Goal: Task Accomplishment & Management: Manage account settings

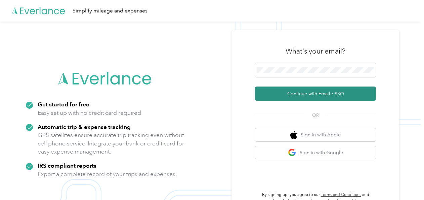
click at [293, 91] on button "Continue with Email / SSO" at bounding box center [315, 93] width 121 height 14
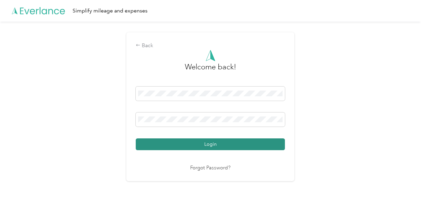
click at [232, 143] on button "Login" at bounding box center [210, 144] width 149 height 12
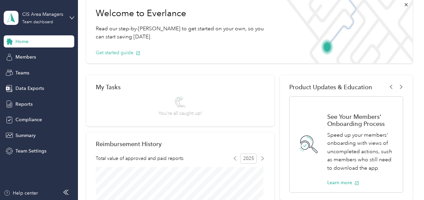
scroll to position [27, 0]
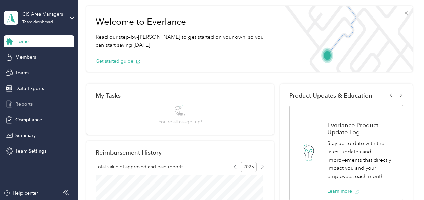
click at [30, 104] on span "Reports" at bounding box center [23, 103] width 17 height 7
